Goal: Task Accomplishment & Management: Use online tool/utility

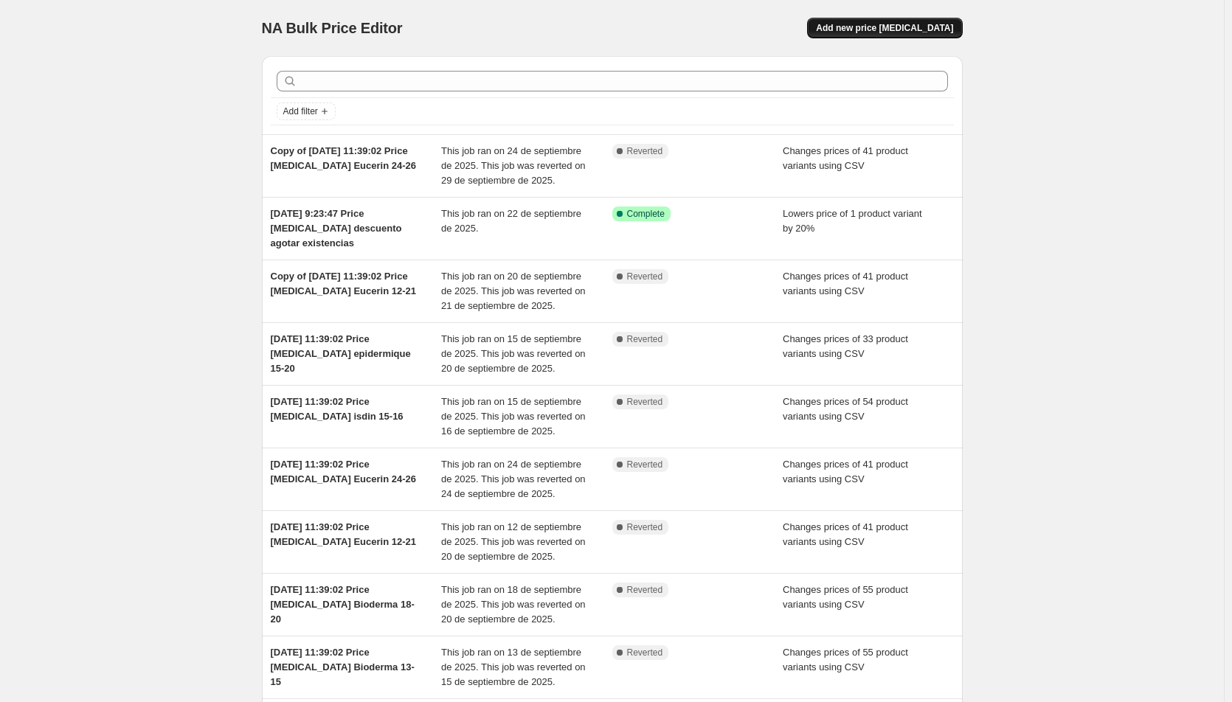
click at [892, 33] on span "Add new price [MEDICAL_DATA]" at bounding box center [884, 28] width 137 height 12
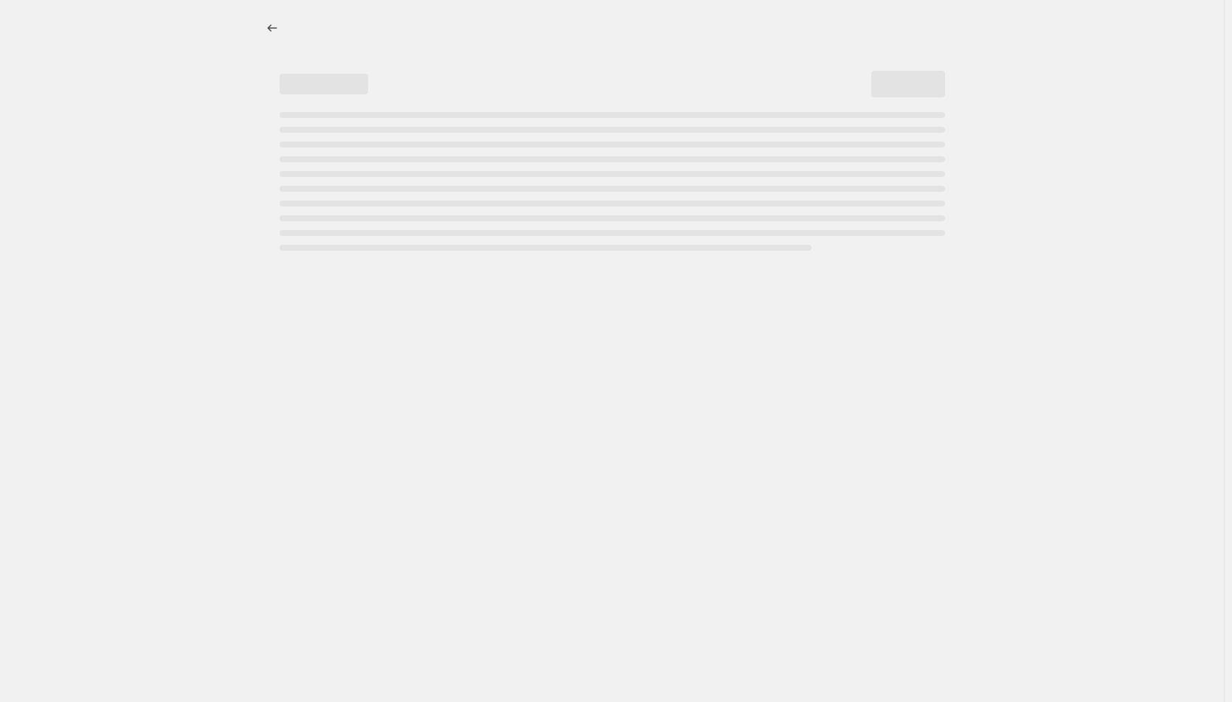
select select "percentage"
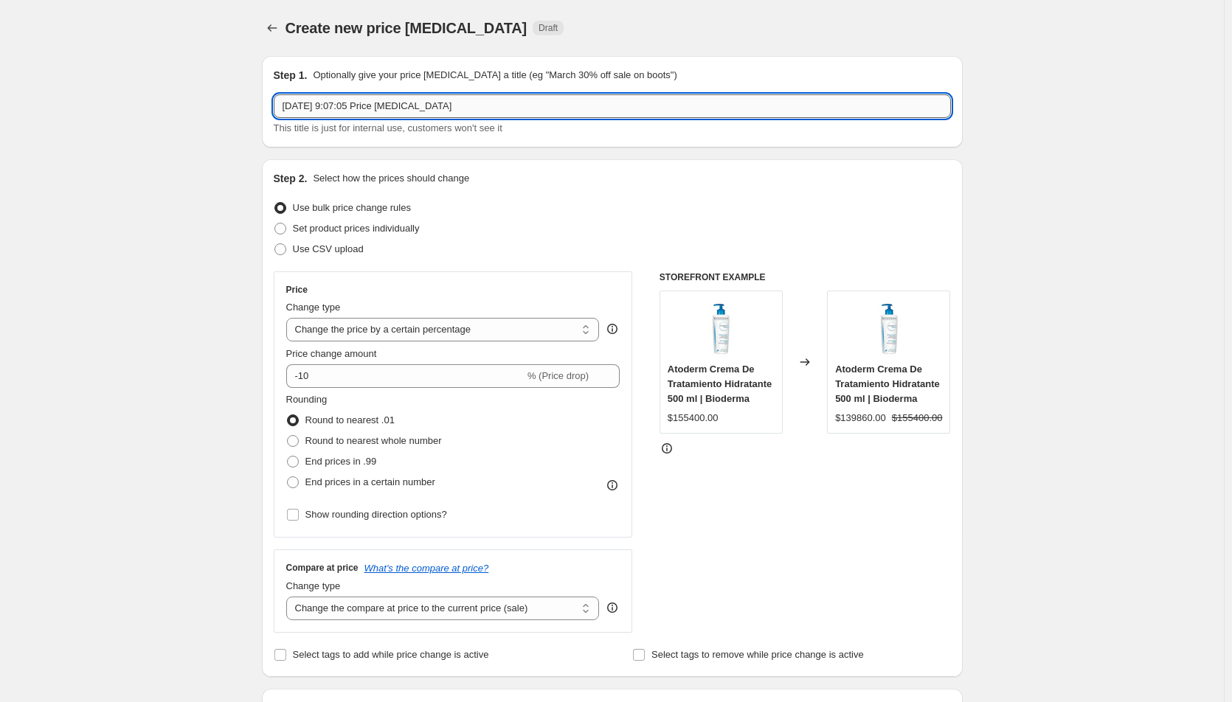
click at [487, 114] on input "1 oct 2025, 9:07:05 Price change job" at bounding box center [612, 106] width 677 height 24
type input "[DATE] 9:07:05 Price [MEDICAL_DATA] Repaskin 1-4"
click at [337, 258] on label "Use CSV upload" at bounding box center [319, 249] width 90 height 21
click at [275, 244] on input "Use CSV upload" at bounding box center [274, 243] width 1 height 1
radio input "true"
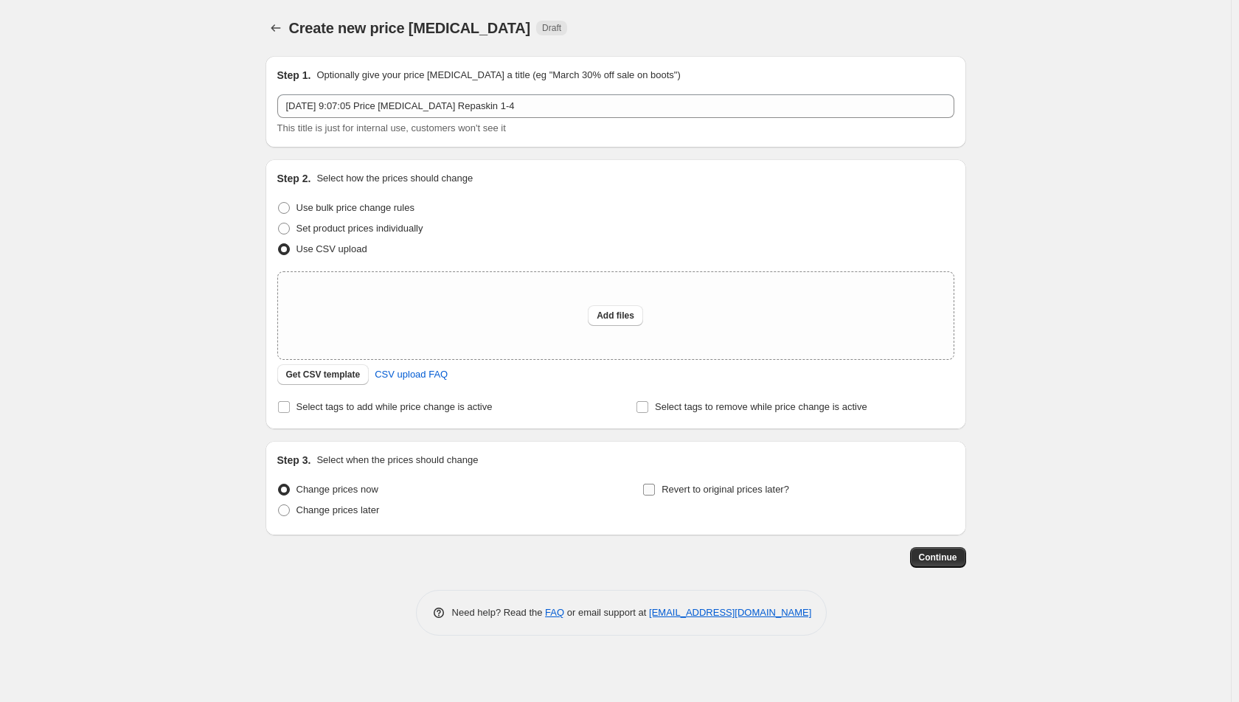
click at [649, 495] on input "Revert to original prices later?" at bounding box center [649, 490] width 12 height 12
checkbox input "true"
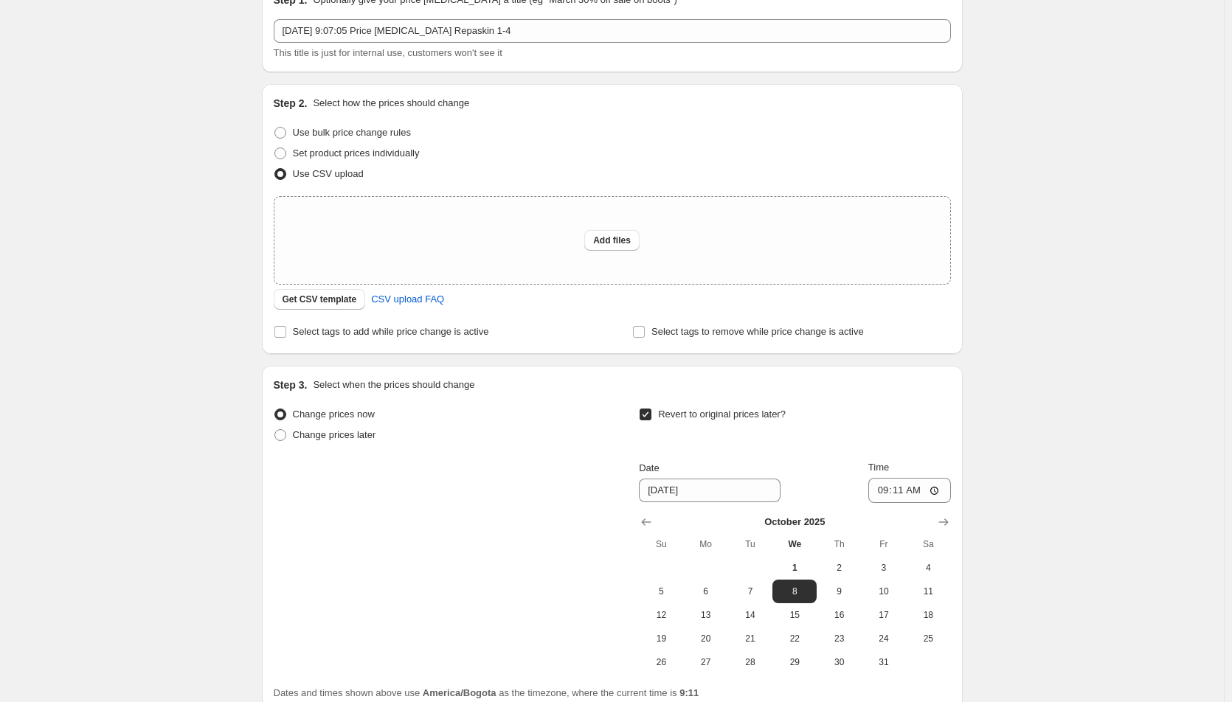
scroll to position [208, 0]
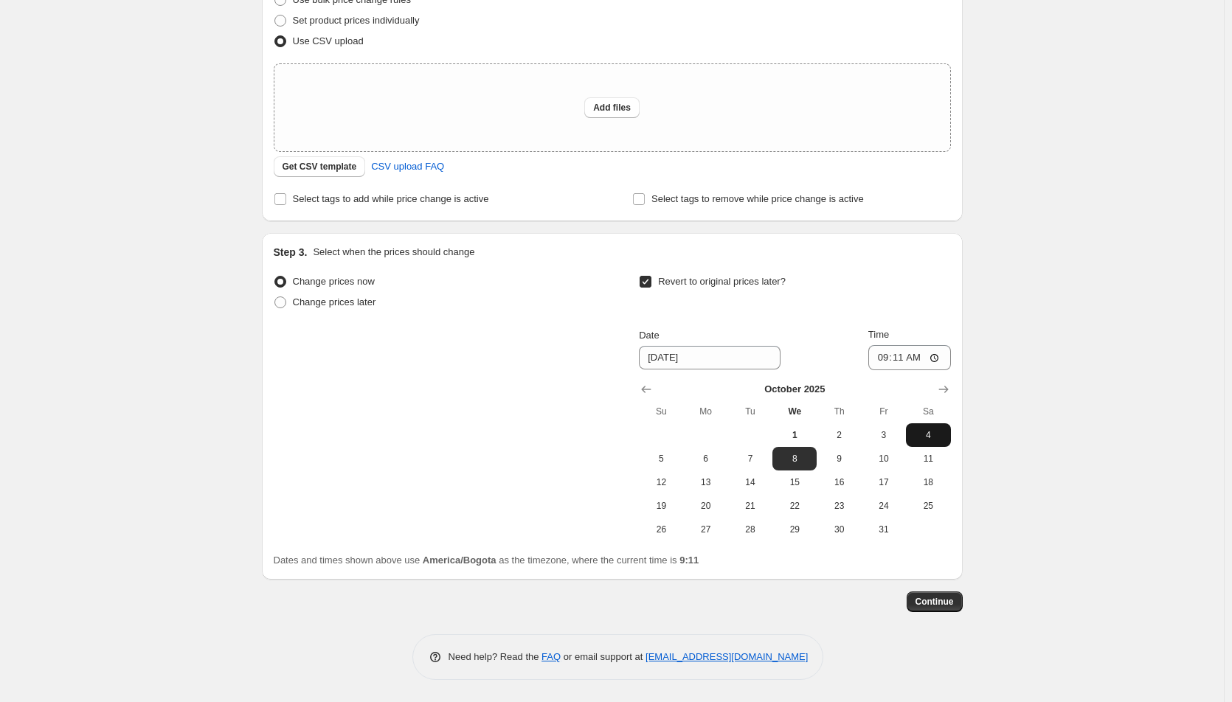
click at [924, 439] on span "4" at bounding box center [928, 435] width 32 height 12
type input "10/4/2025"
click at [885, 362] on input "09:11" at bounding box center [909, 357] width 83 height 25
type input "23:33"
click at [954, 603] on span "Continue" at bounding box center [935, 602] width 38 height 12
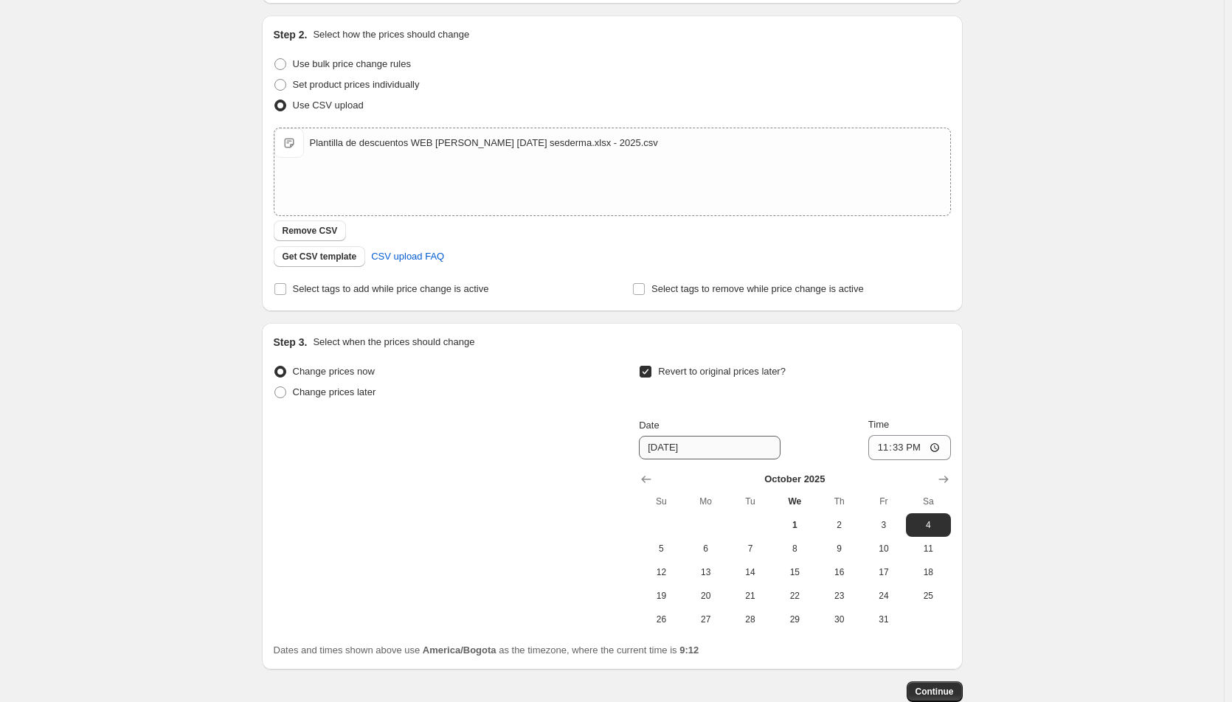
scroll to position [234, 0]
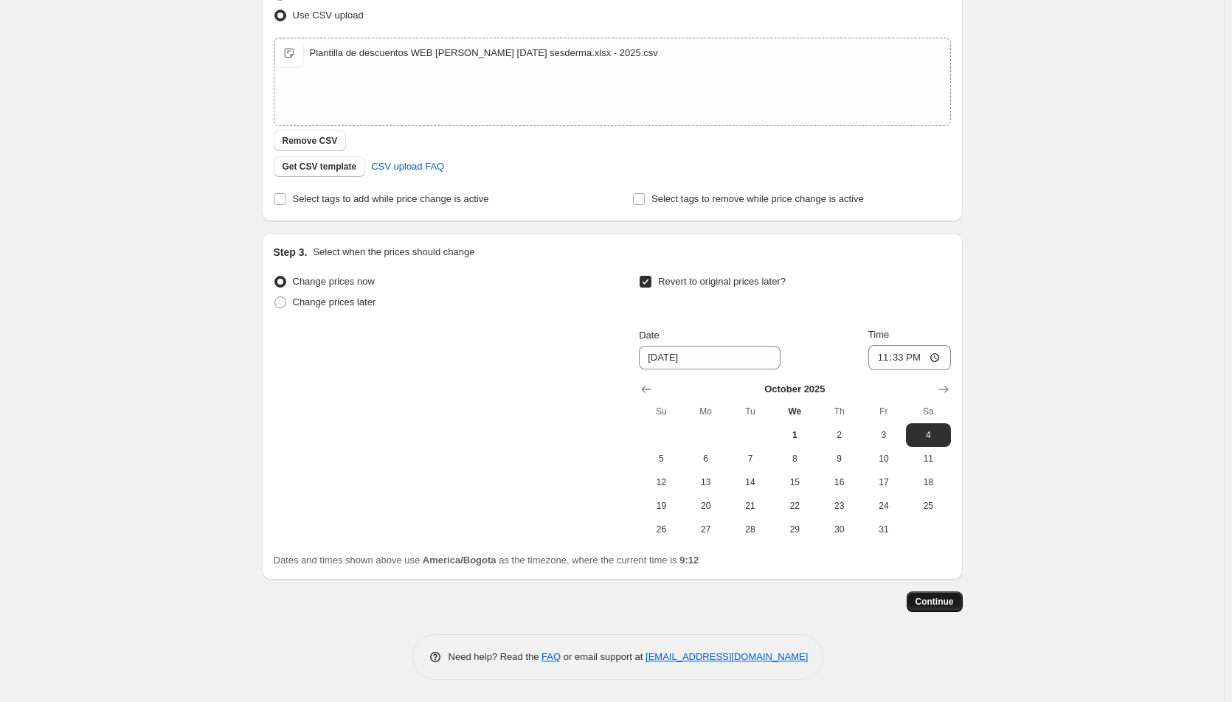
click at [921, 596] on span "Continue" at bounding box center [935, 602] width 38 height 12
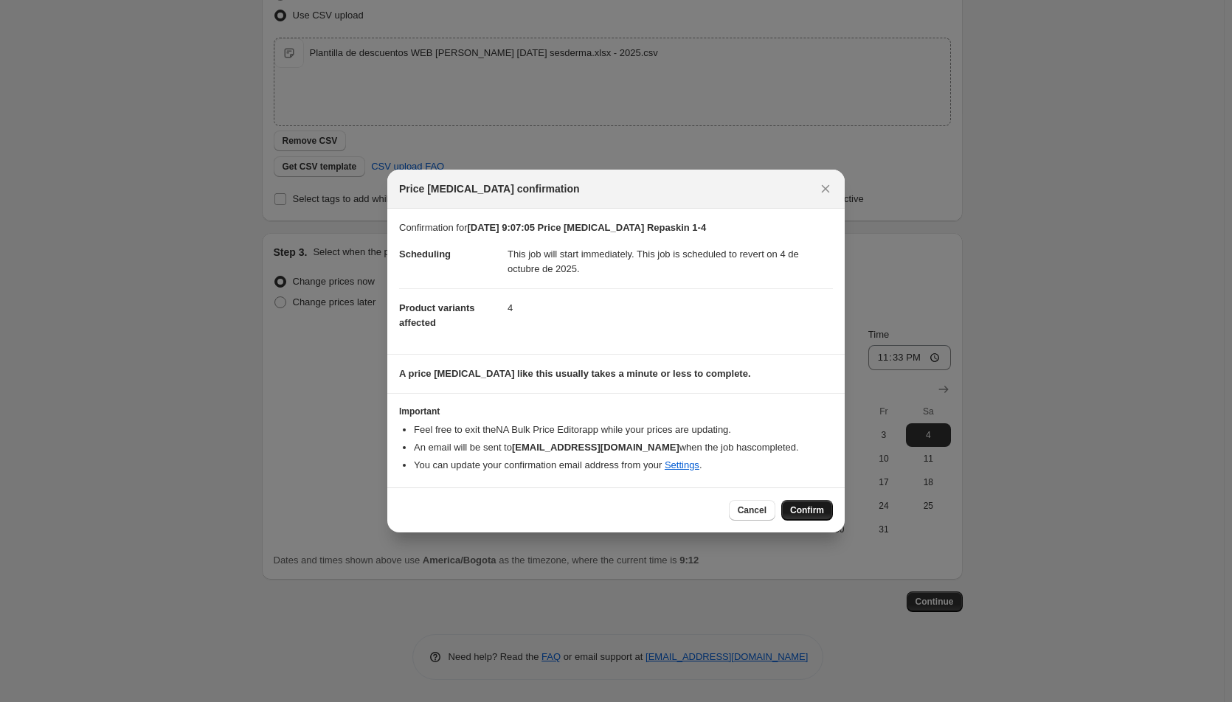
click at [818, 508] on span "Confirm" at bounding box center [807, 511] width 34 height 12
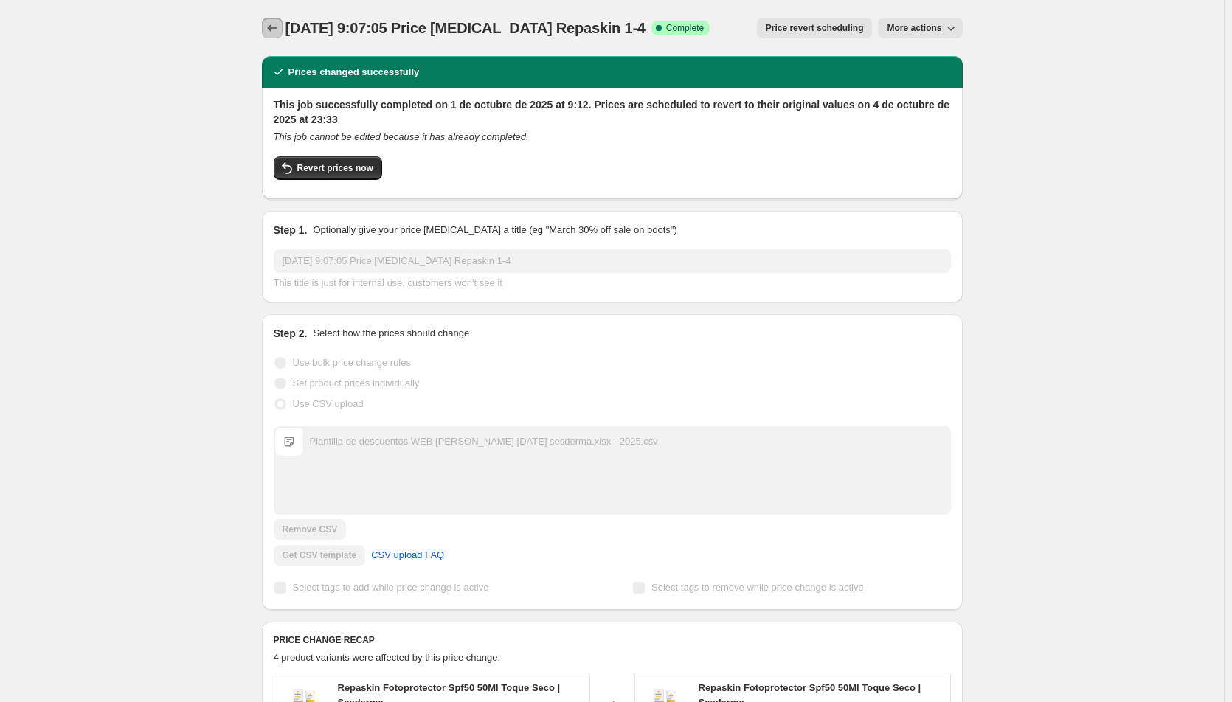
click at [277, 29] on icon "Price change jobs" at bounding box center [272, 28] width 15 height 15
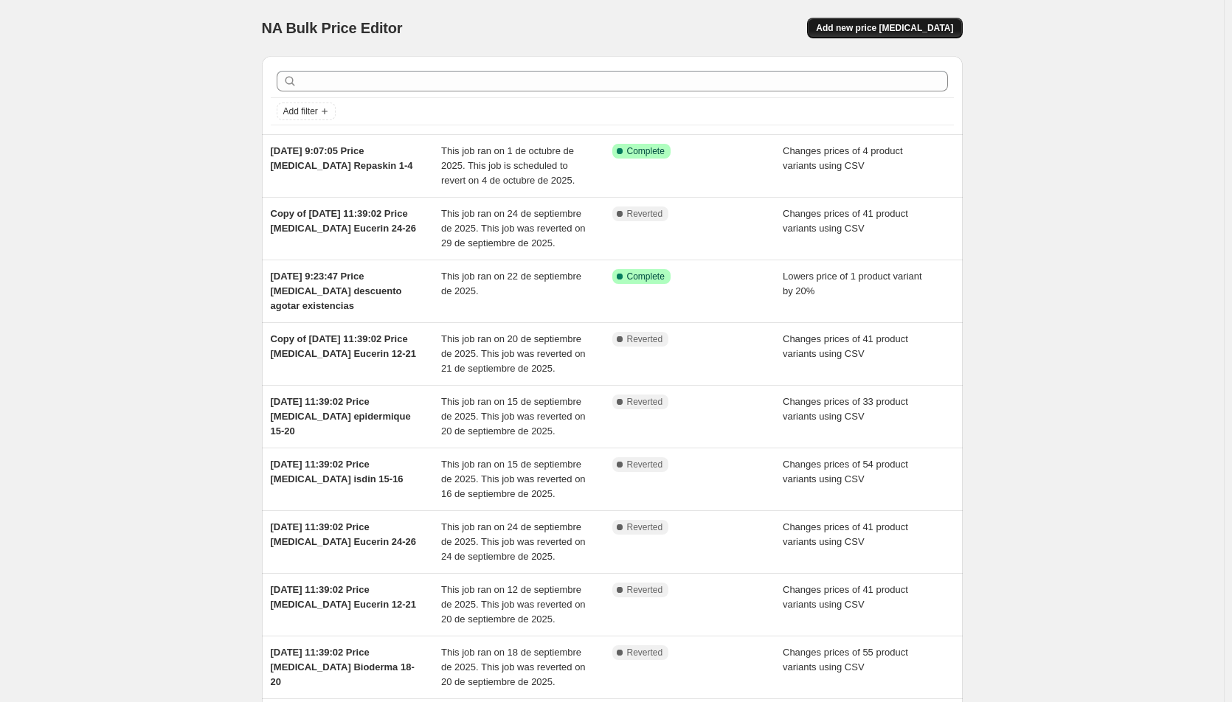
click at [926, 31] on span "Add new price [MEDICAL_DATA]" at bounding box center [884, 28] width 137 height 12
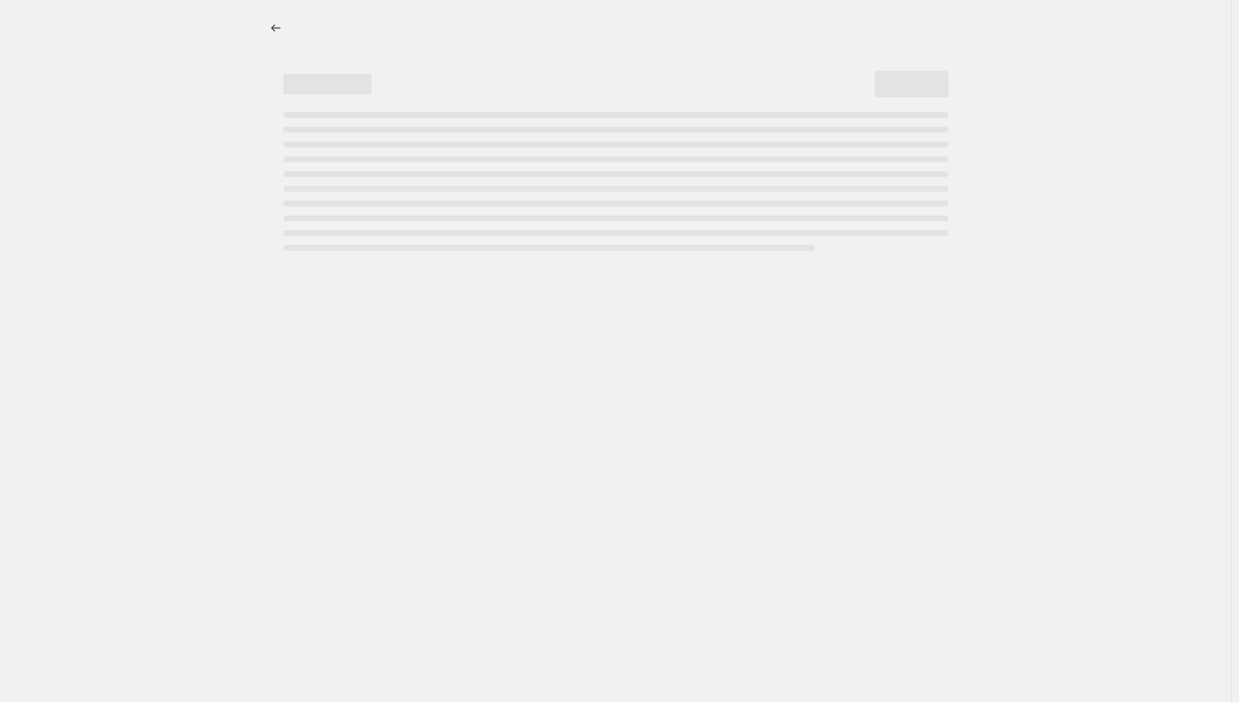
select select "percentage"
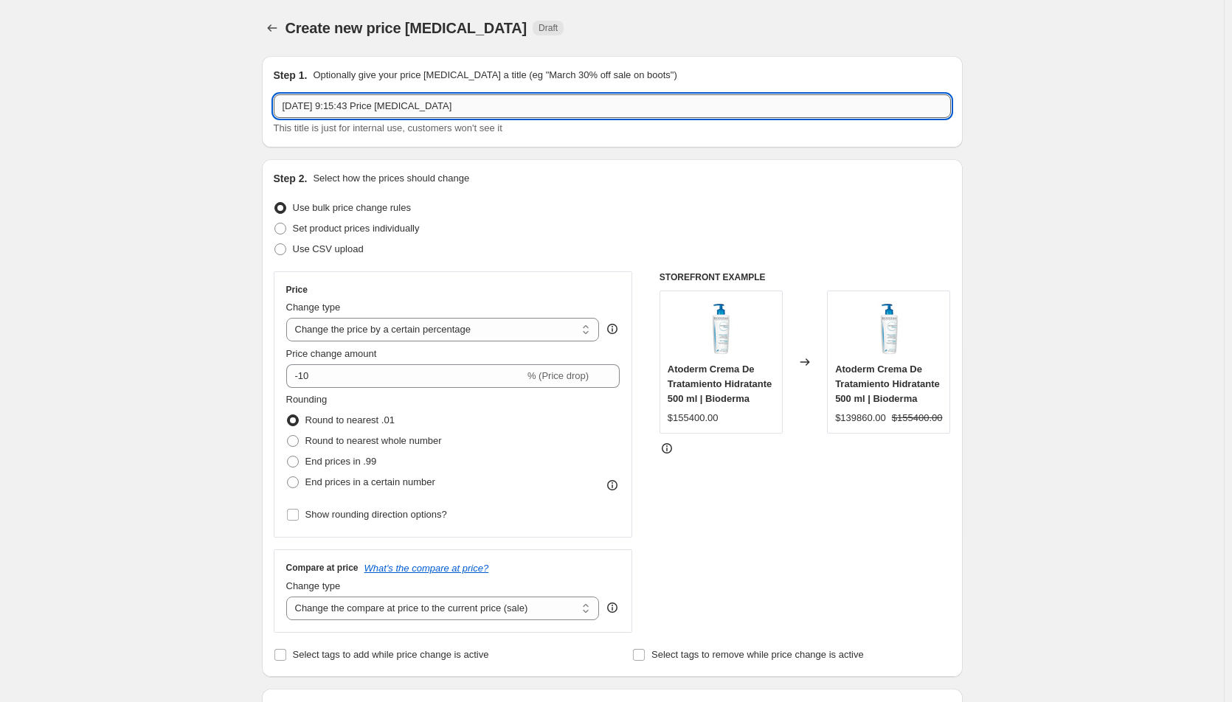
click at [511, 96] on input "[DATE] 9:15:43 Price [MEDICAL_DATA]" at bounding box center [612, 106] width 677 height 24
type input "[DATE] 9:15:43 Price [MEDICAL_DATA] sesvitamin-c 1-31"
click at [347, 373] on input "-10" at bounding box center [405, 376] width 238 height 24
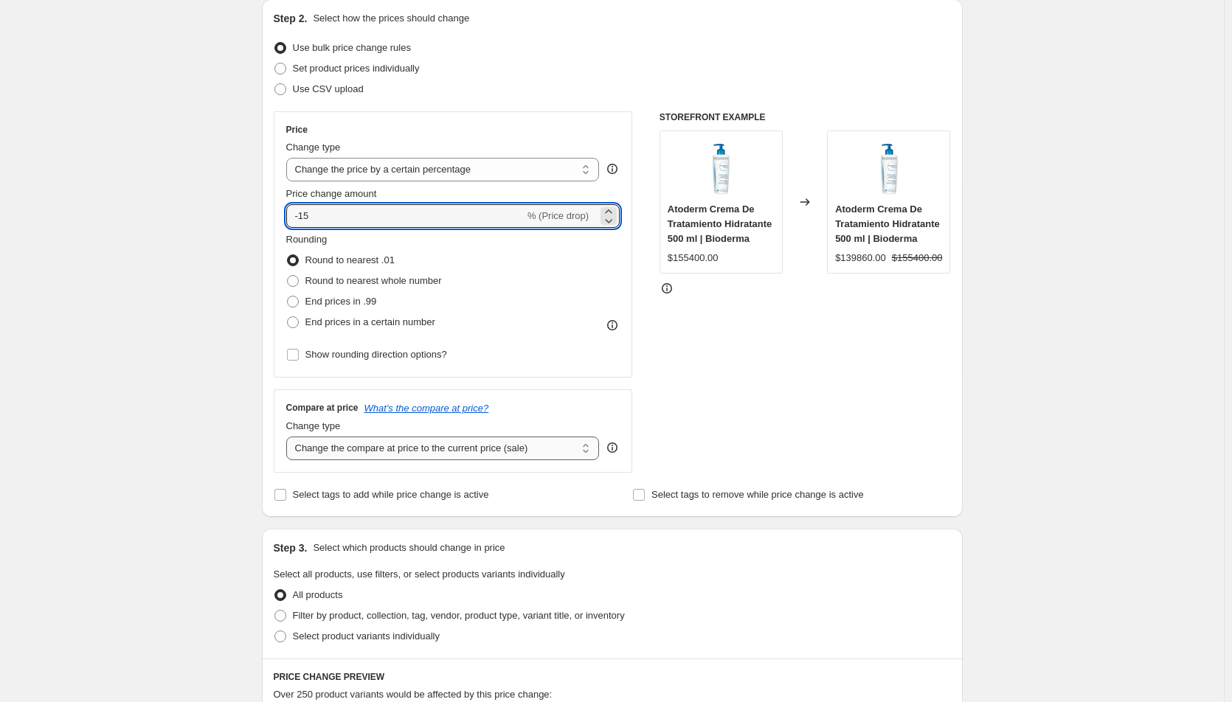
scroll to position [295, 0]
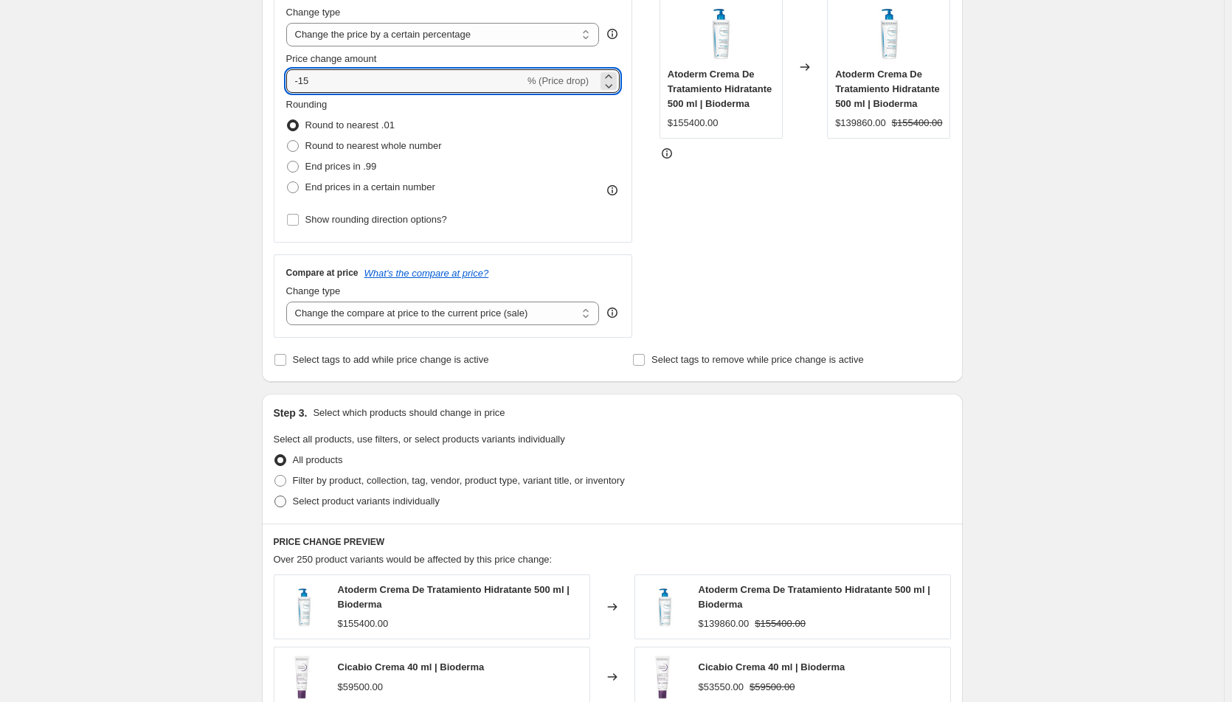
type input "-15"
click at [362, 504] on span "Select product variants individually" at bounding box center [366, 501] width 147 height 11
click at [275, 497] on input "Select product variants individually" at bounding box center [274, 496] width 1 height 1
radio input "true"
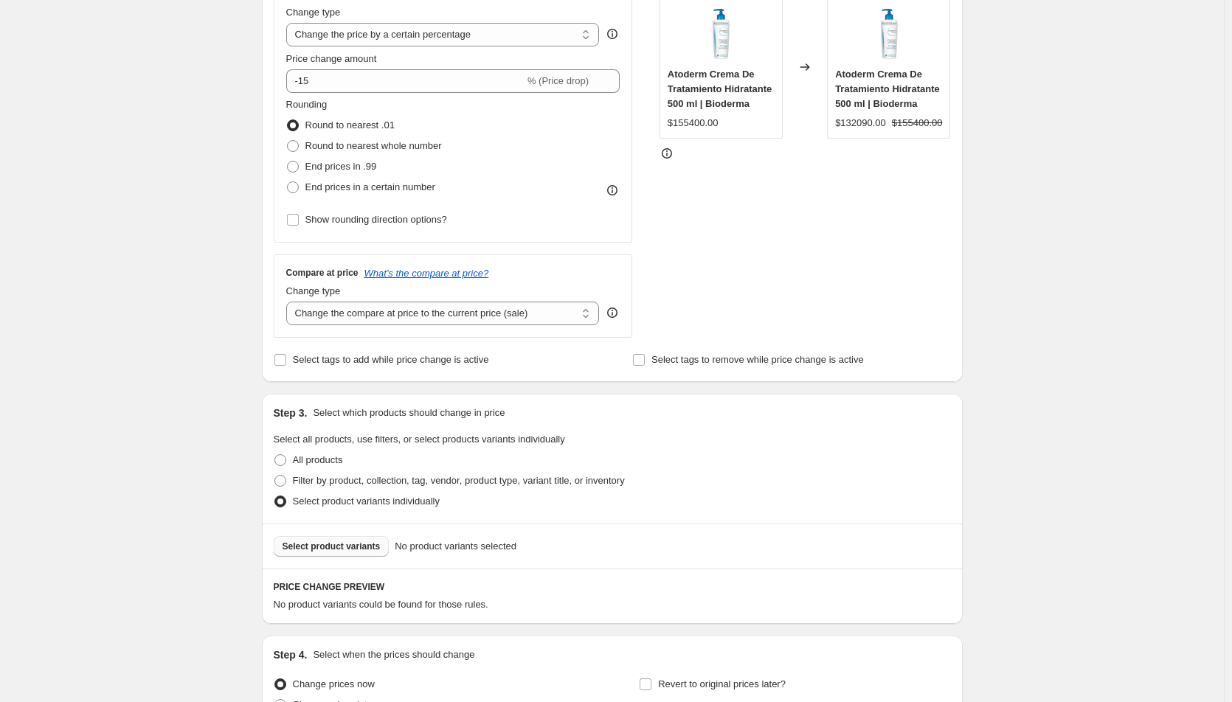
click at [366, 542] on span "Select product variants" at bounding box center [332, 547] width 98 height 12
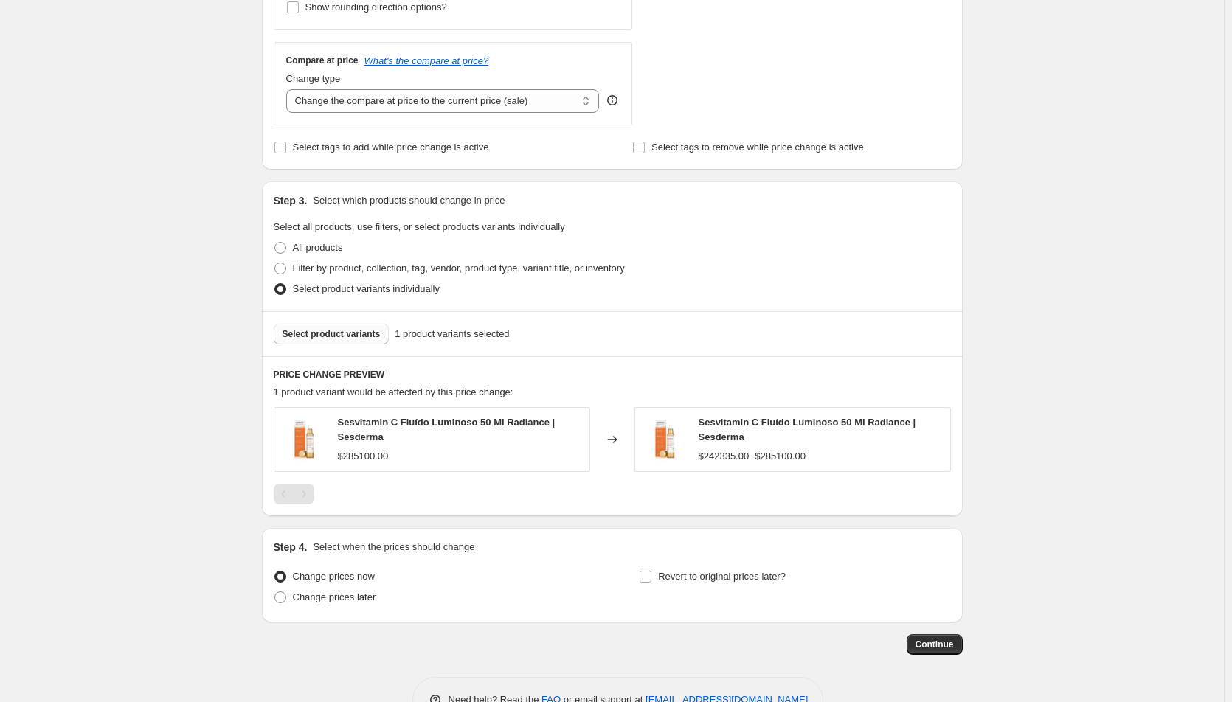
scroll to position [551, 0]
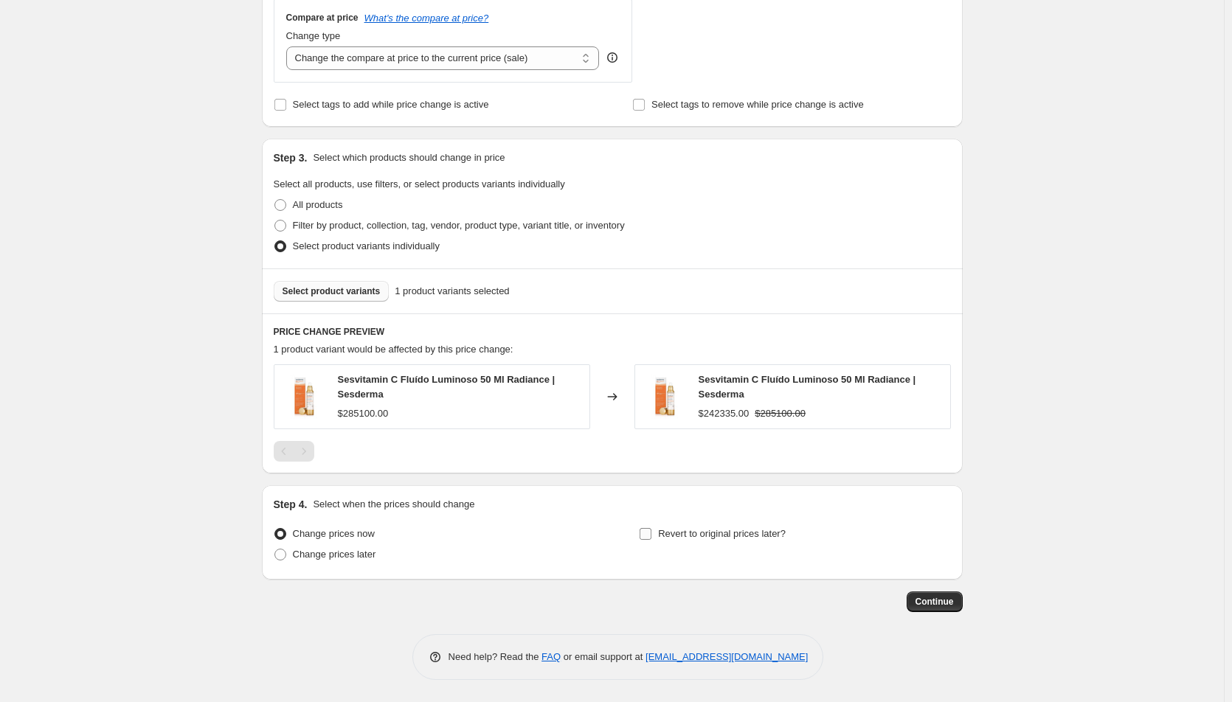
click at [651, 532] on input "Revert to original prices later?" at bounding box center [646, 534] width 12 height 12
checkbox input "true"
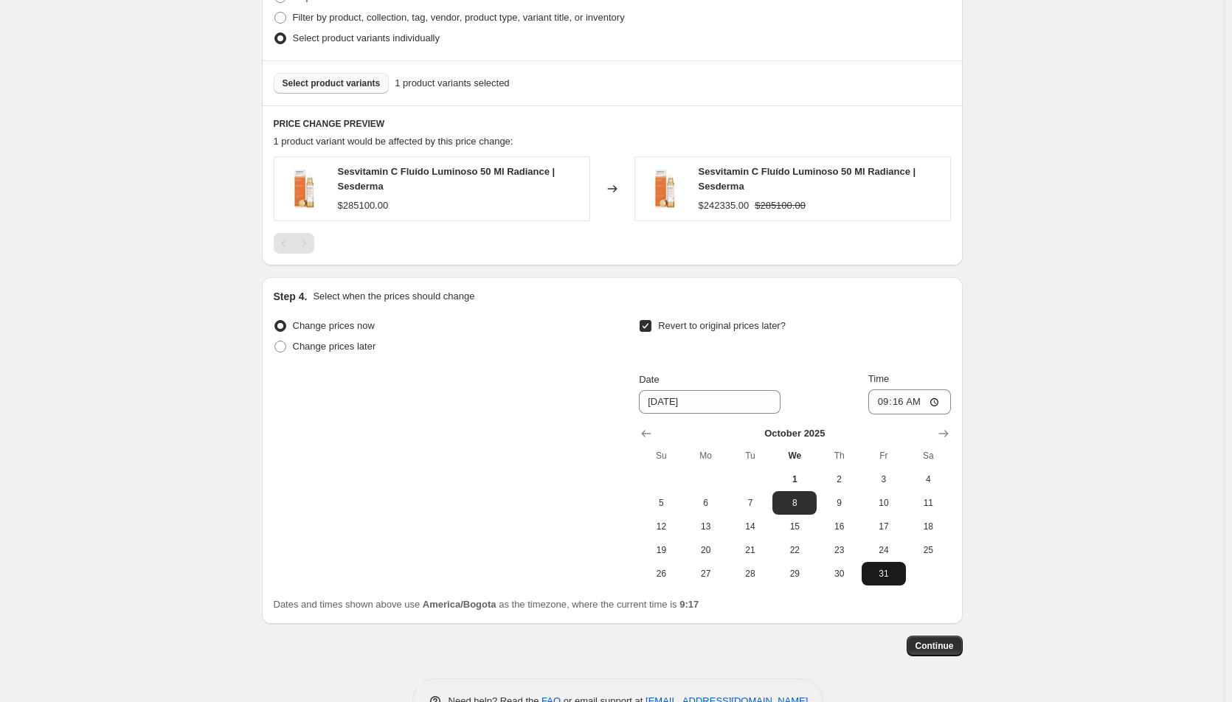
scroll to position [803, 0]
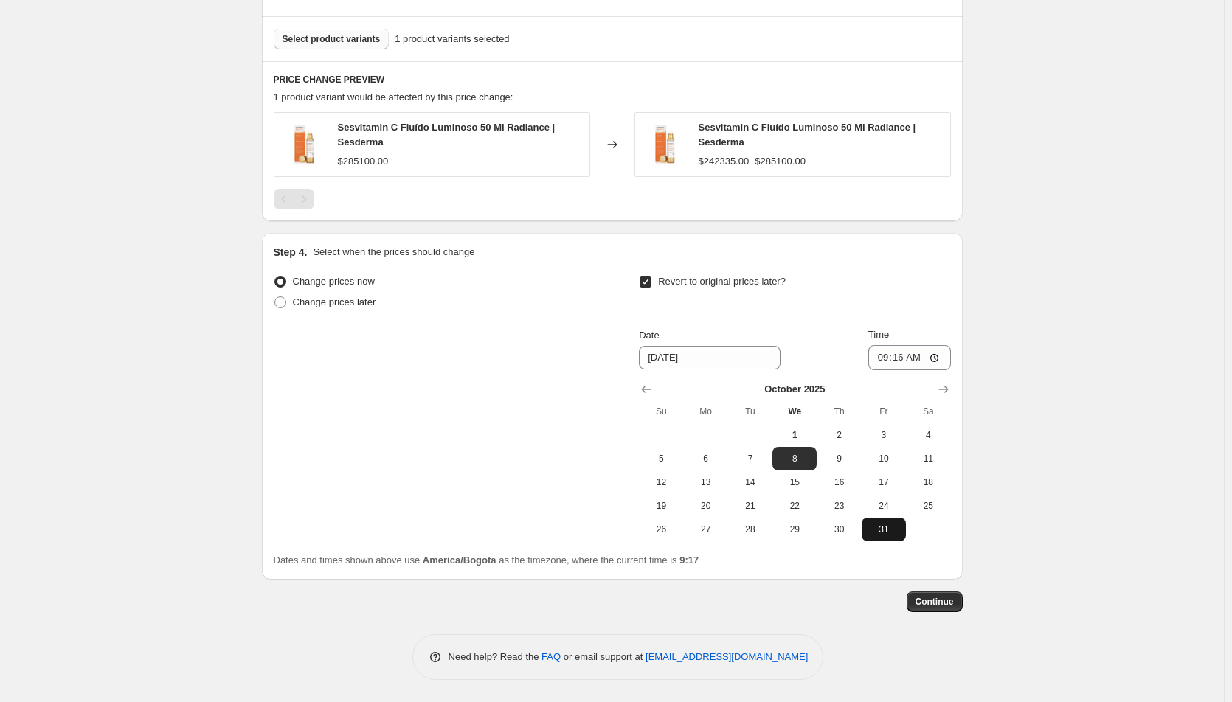
click at [893, 531] on span "31" at bounding box center [884, 530] width 32 height 12
type input "[DATE]"
click at [877, 364] on input "09:16" at bounding box center [909, 357] width 83 height 25
type input "23:38"
click at [954, 603] on span "Continue" at bounding box center [935, 602] width 38 height 12
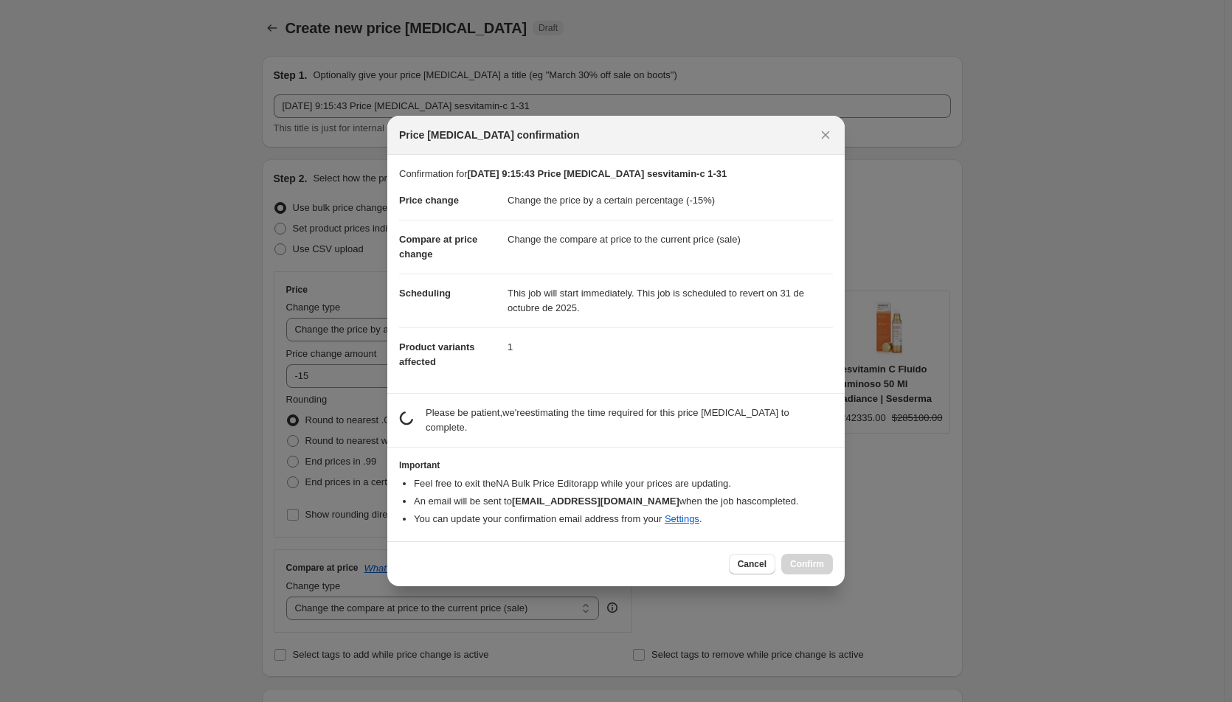
scroll to position [0, 0]
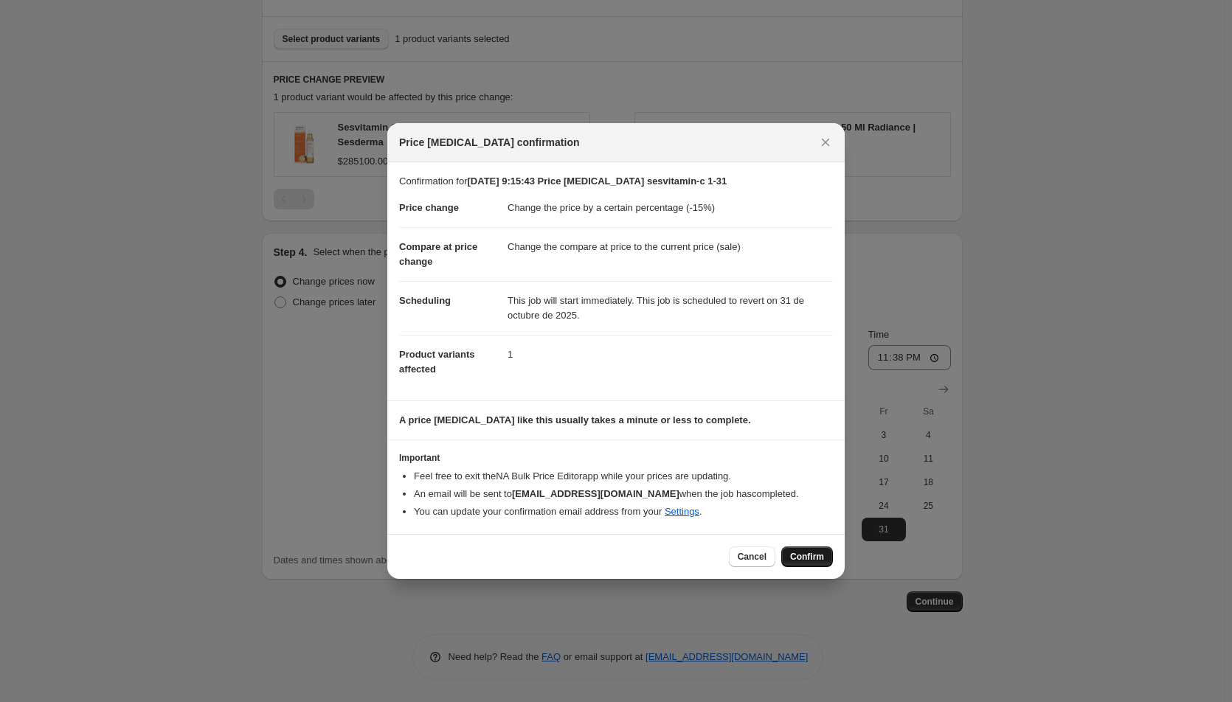
click at [814, 567] on button "Confirm" at bounding box center [807, 557] width 52 height 21
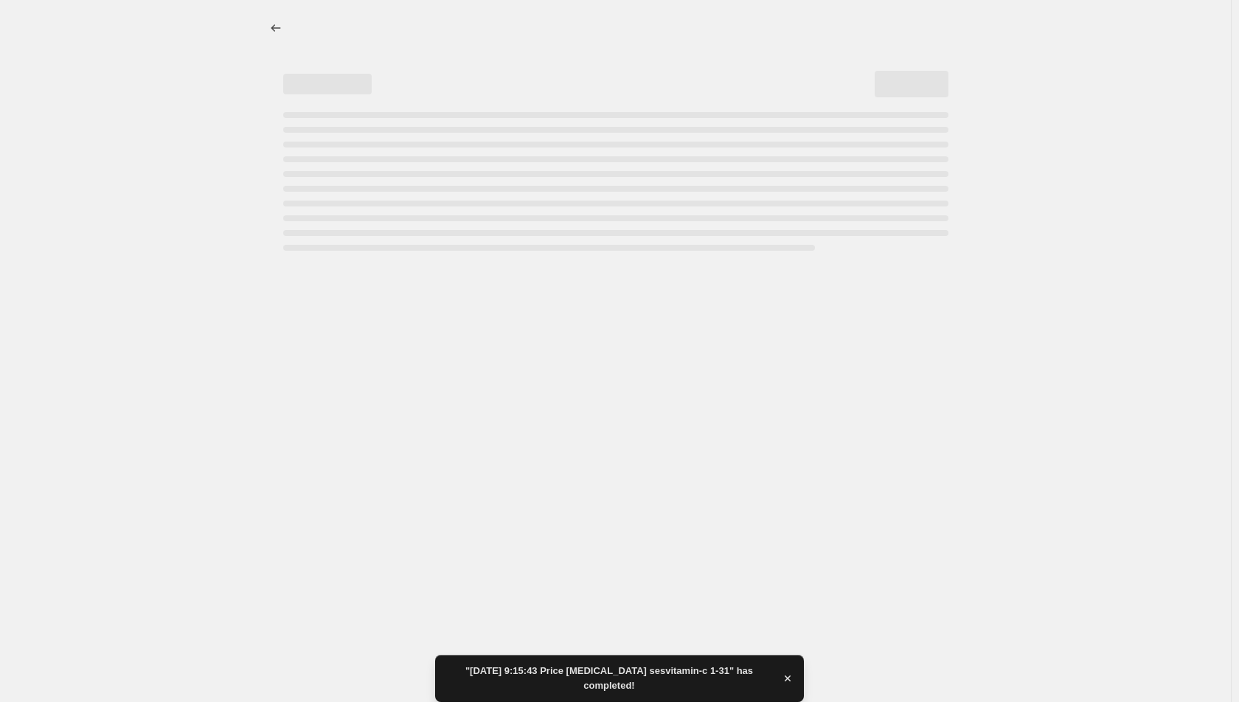
select select "percentage"
